Goal: Task Accomplishment & Management: Manage account settings

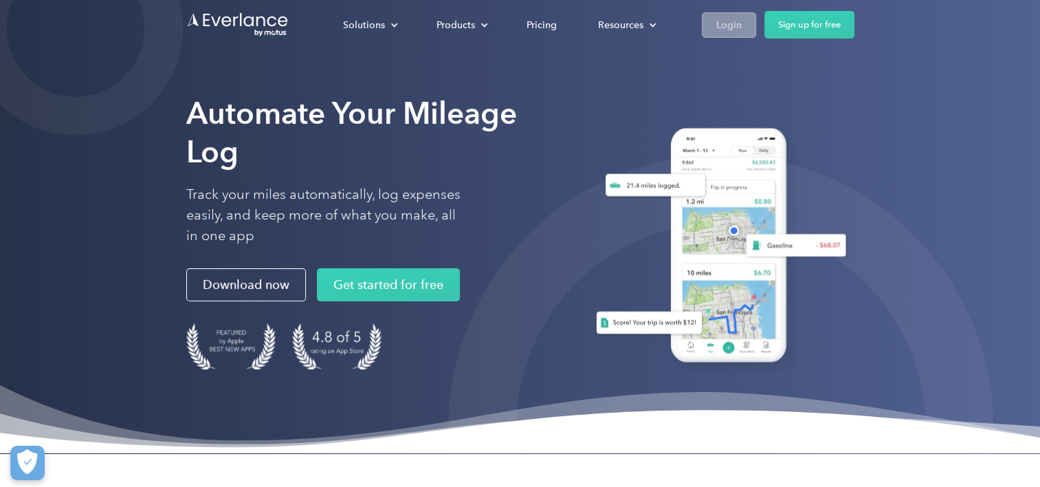
click at [731, 27] on div "Login" at bounding box center [728, 24] width 25 height 17
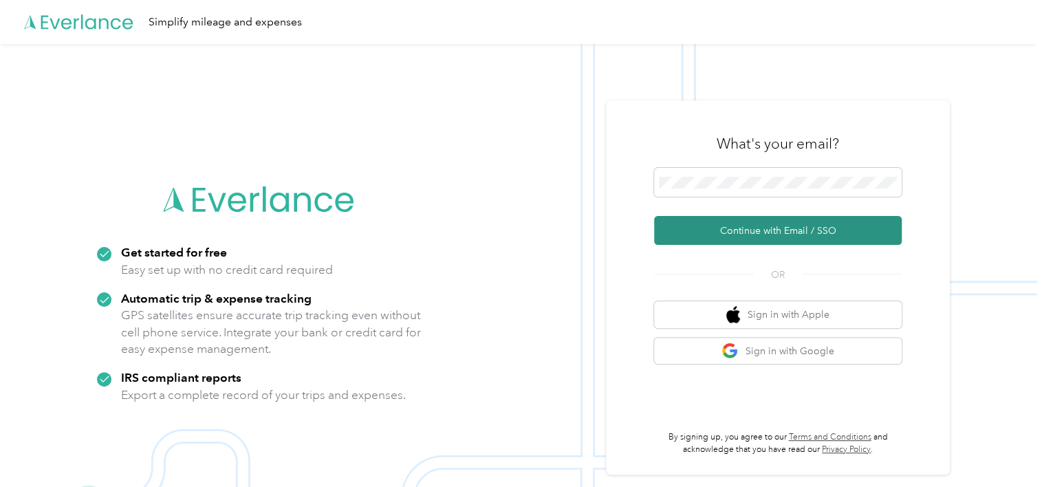
click at [751, 226] on button "Continue with Email / SSO" at bounding box center [777, 230] width 247 height 29
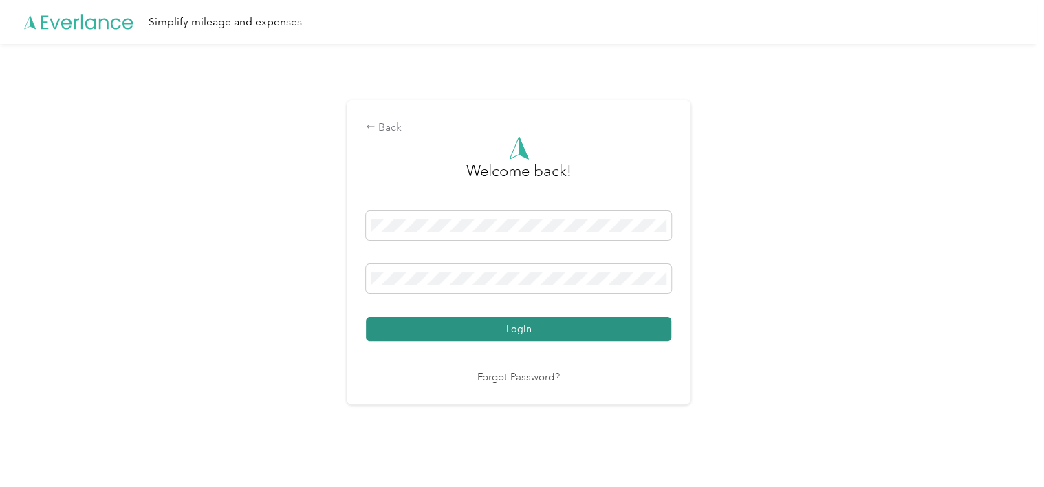
click at [554, 325] on button "Login" at bounding box center [518, 329] width 305 height 24
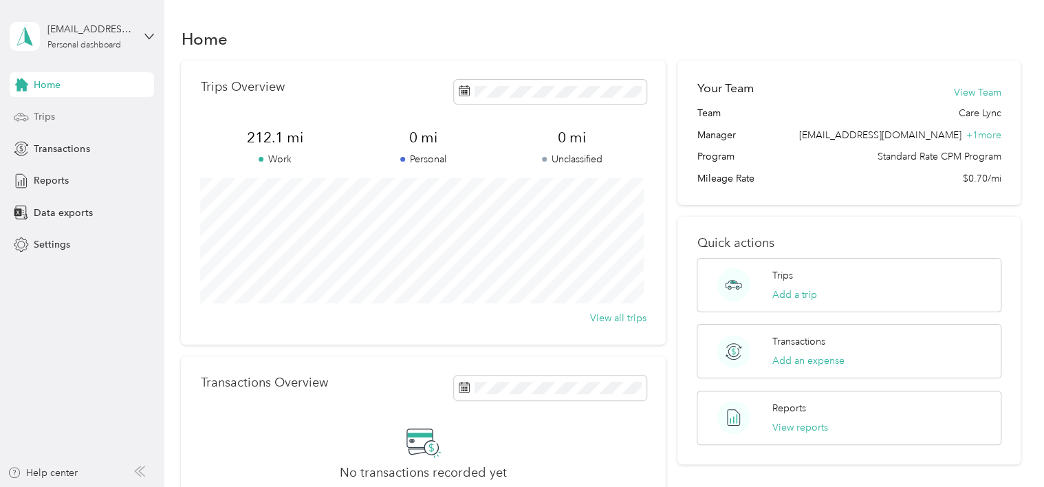
click at [68, 122] on div "Trips" at bounding box center [82, 116] width 144 height 25
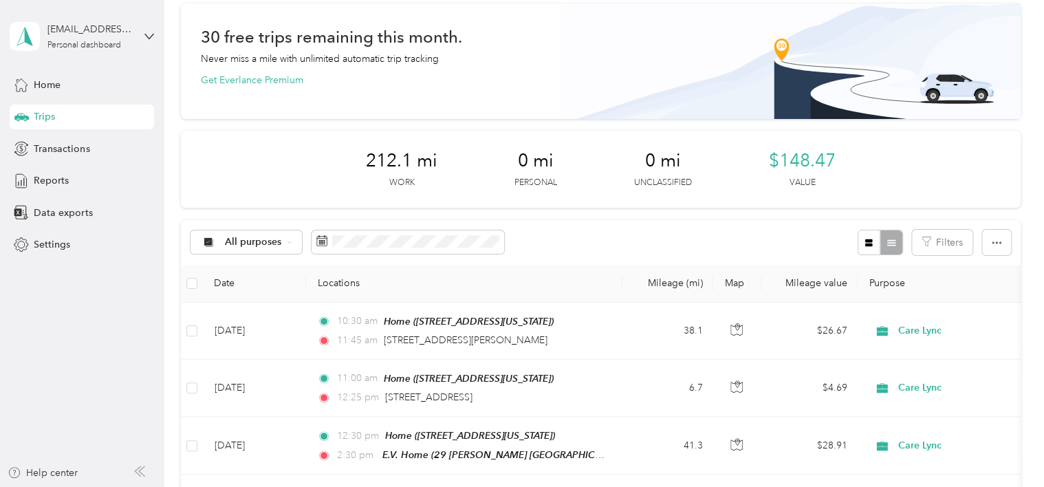
scroll to position [137, 0]
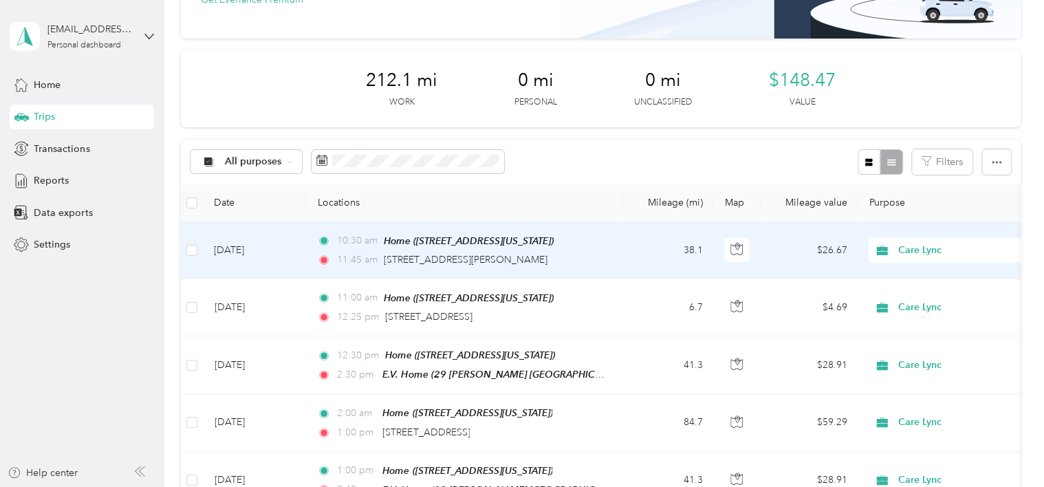
click at [181, 254] on td at bounding box center [192, 250] width 22 height 57
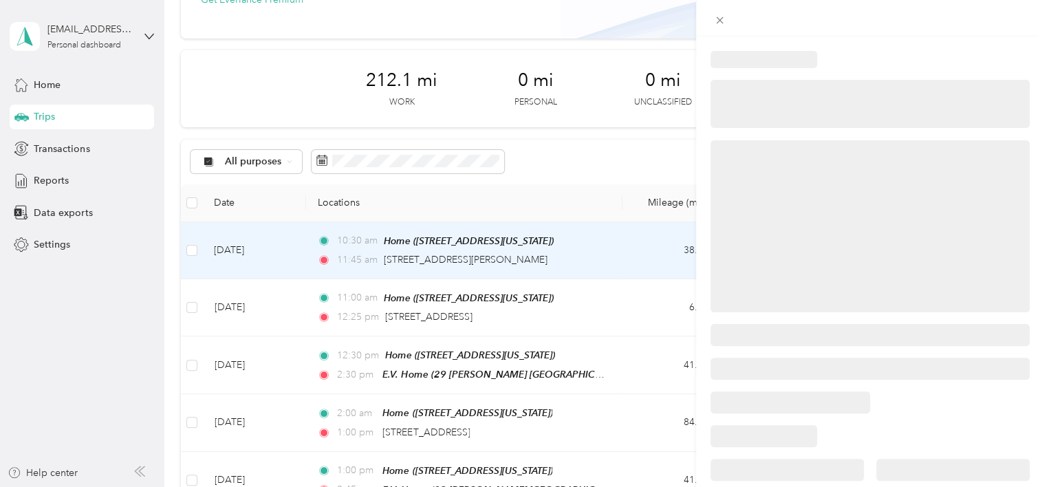
click at [190, 251] on div at bounding box center [522, 243] width 1044 height 487
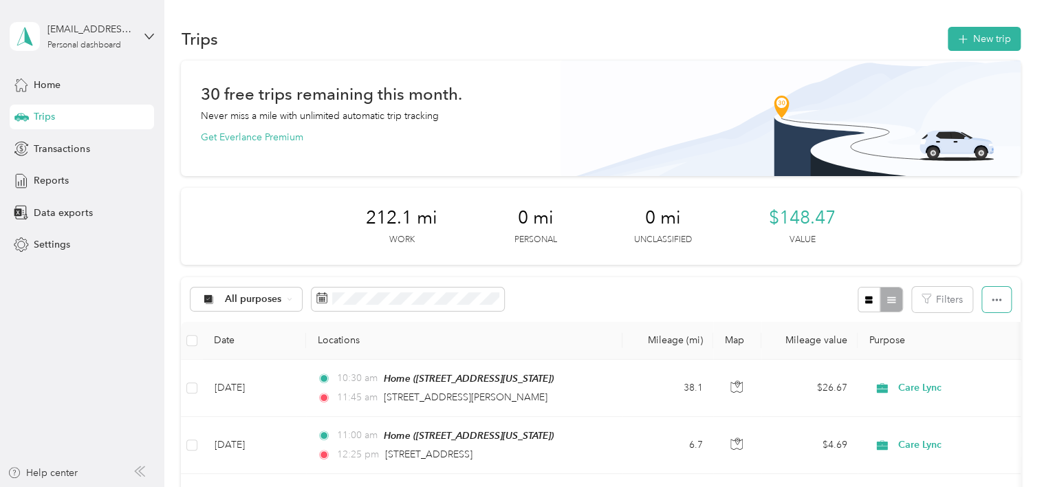
click at [1000, 313] on div "All purposes Filters" at bounding box center [600, 299] width 839 height 45
click at [985, 309] on button "button" at bounding box center [996, 299] width 29 height 25
click at [976, 350] on span "Export" at bounding box center [972, 349] width 29 height 12
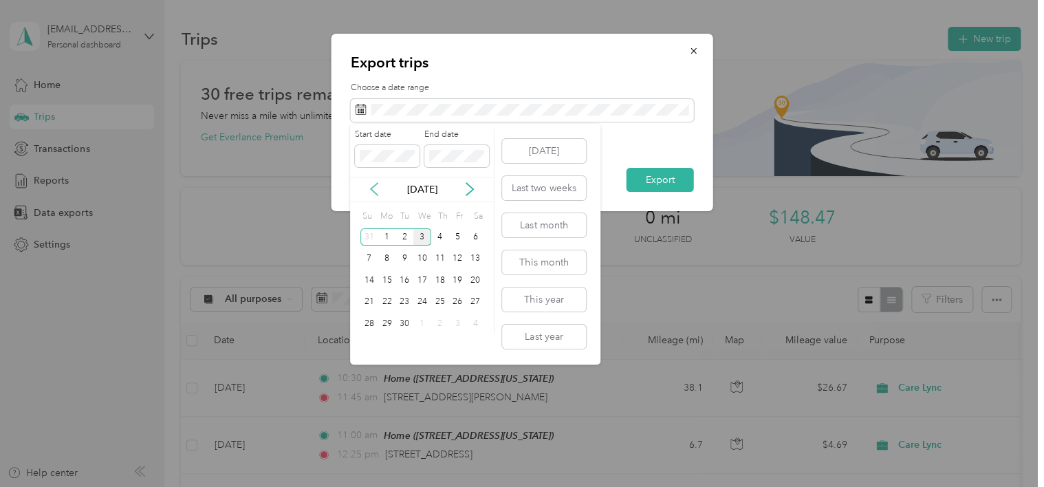
click at [374, 190] on icon at bounding box center [374, 189] width 14 height 14
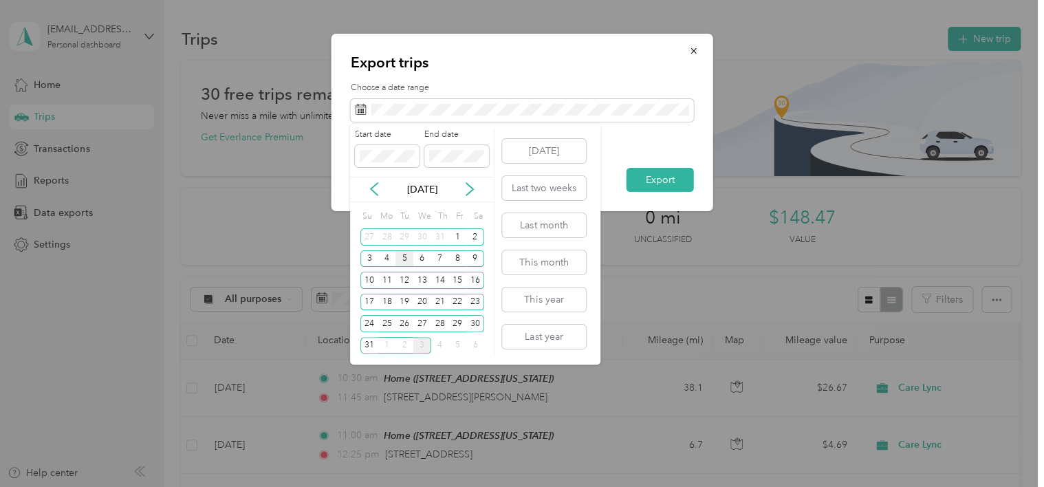
click at [407, 255] on div "5" at bounding box center [404, 258] width 18 height 17
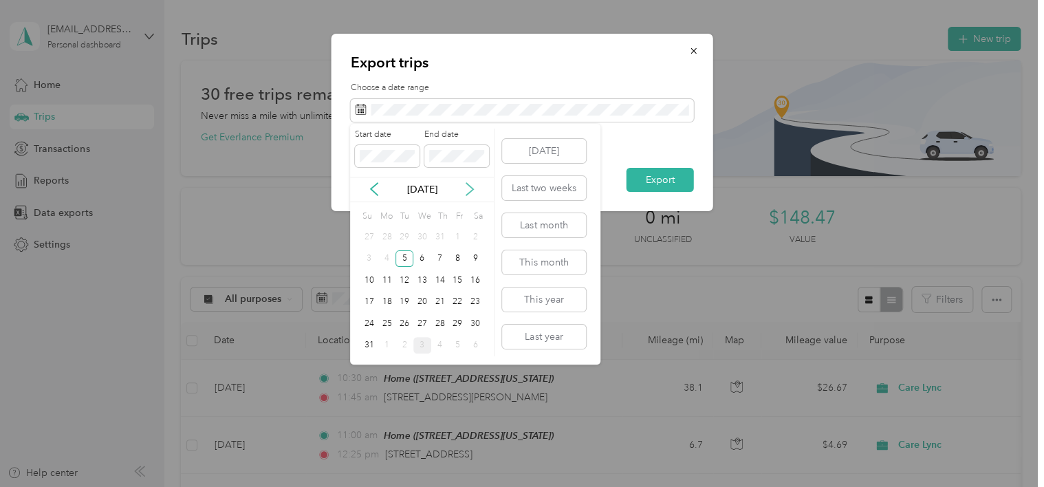
click at [463, 190] on icon at bounding box center [470, 189] width 14 height 14
click at [452, 231] on div "5" at bounding box center [457, 236] width 18 height 17
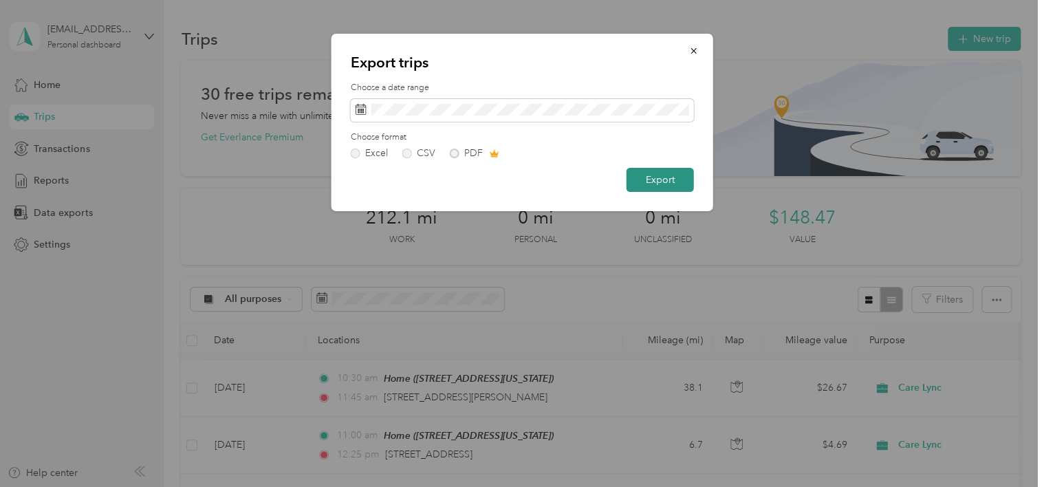
click at [682, 177] on button "Export" at bounding box center [659, 180] width 67 height 24
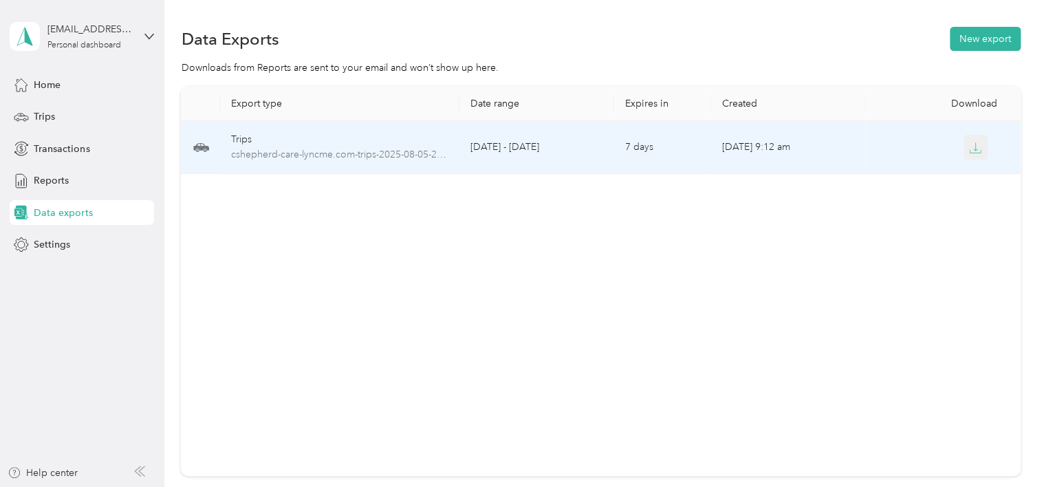
click at [971, 153] on icon "button" at bounding box center [974, 151] width 11 height 3
